Goal: Task Accomplishment & Management: Use online tool/utility

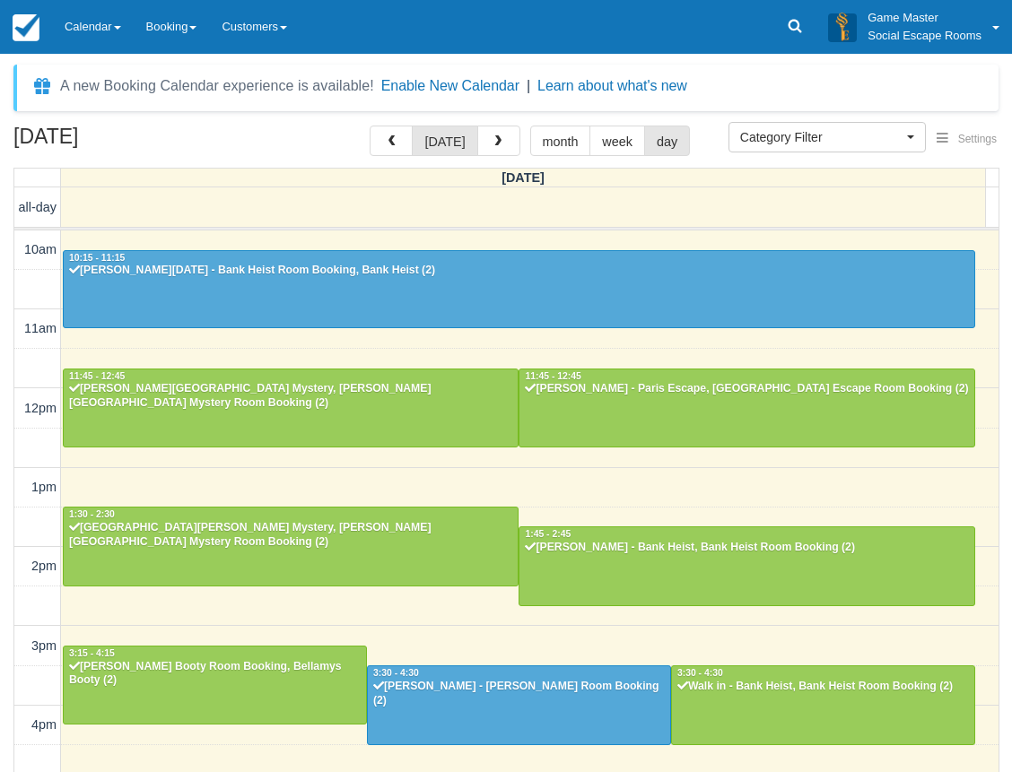
select select
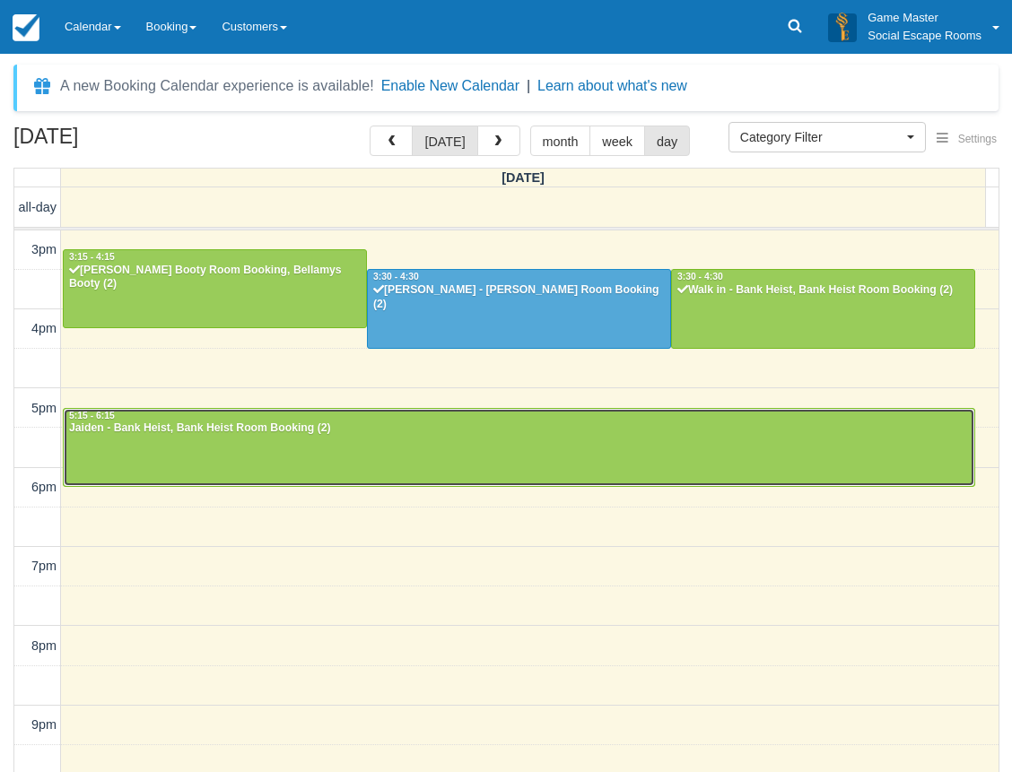
click at [157, 438] on div at bounding box center [519, 447] width 910 height 77
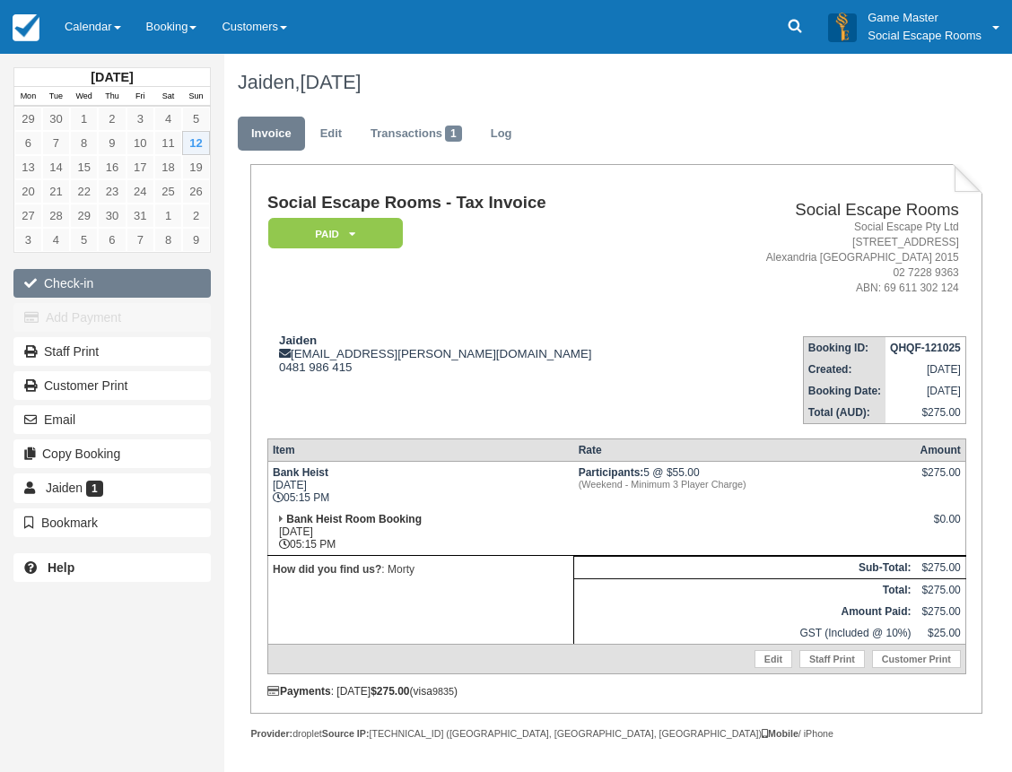
click at [109, 275] on button "Check-in" at bounding box center [111, 283] width 197 height 29
